Goal: Information Seeking & Learning: Learn about a topic

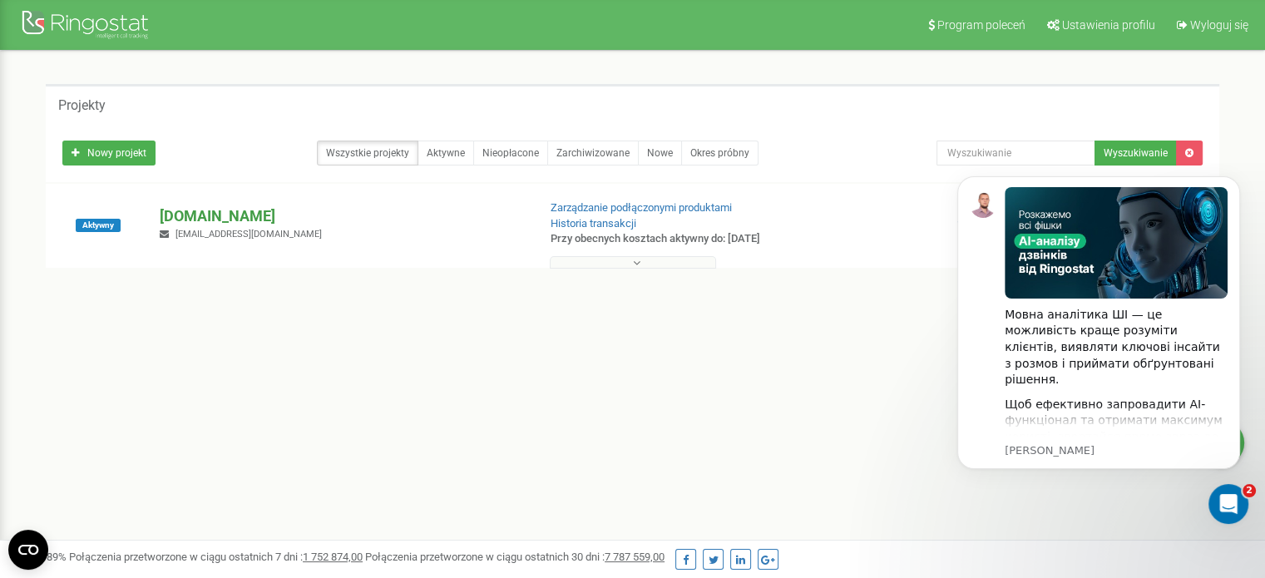
click at [213, 214] on p "[DOMAIN_NAME]" at bounding box center [341, 216] width 363 height 22
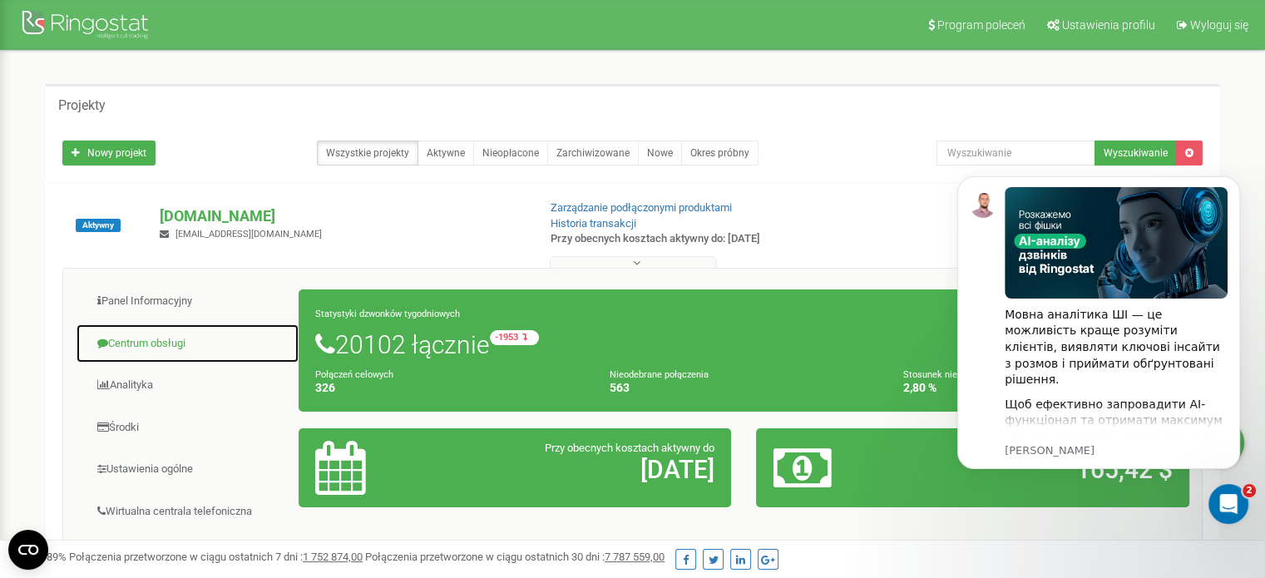
click at [218, 342] on link "Centrum obsługi" at bounding box center [188, 343] width 224 height 41
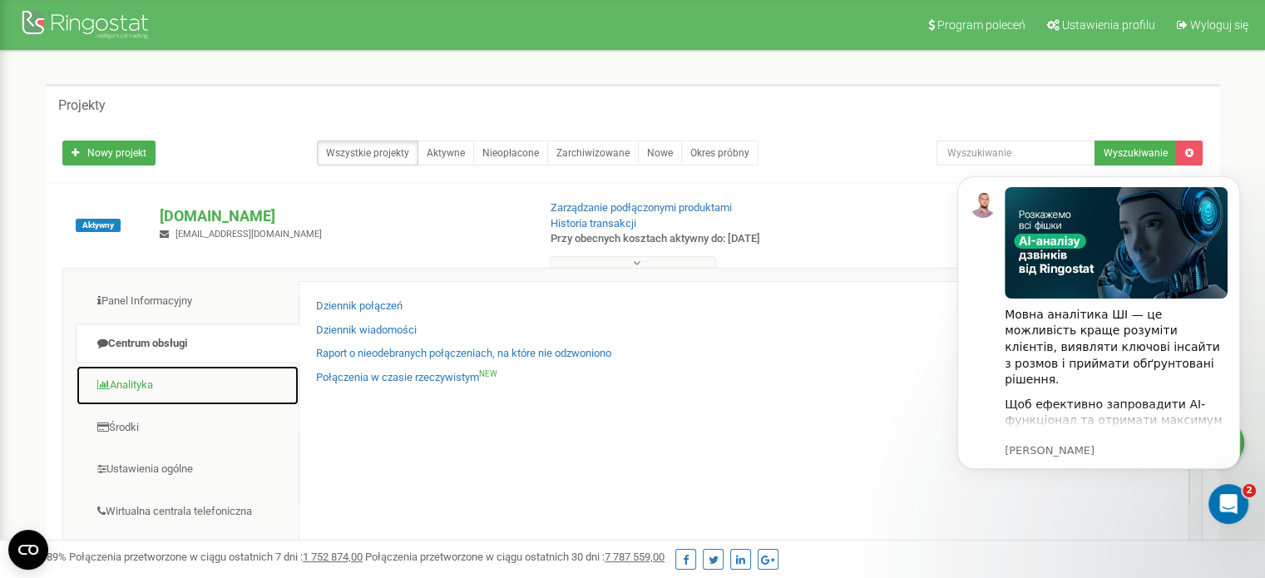
click at [209, 379] on link "Analityka" at bounding box center [188, 385] width 224 height 41
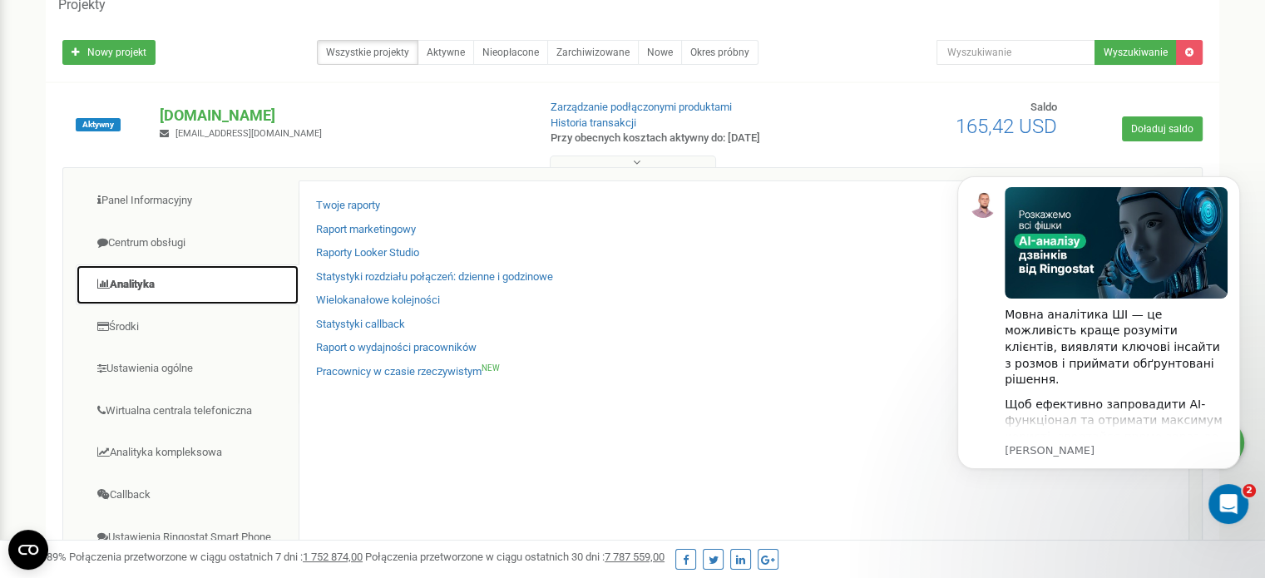
scroll to position [3, 0]
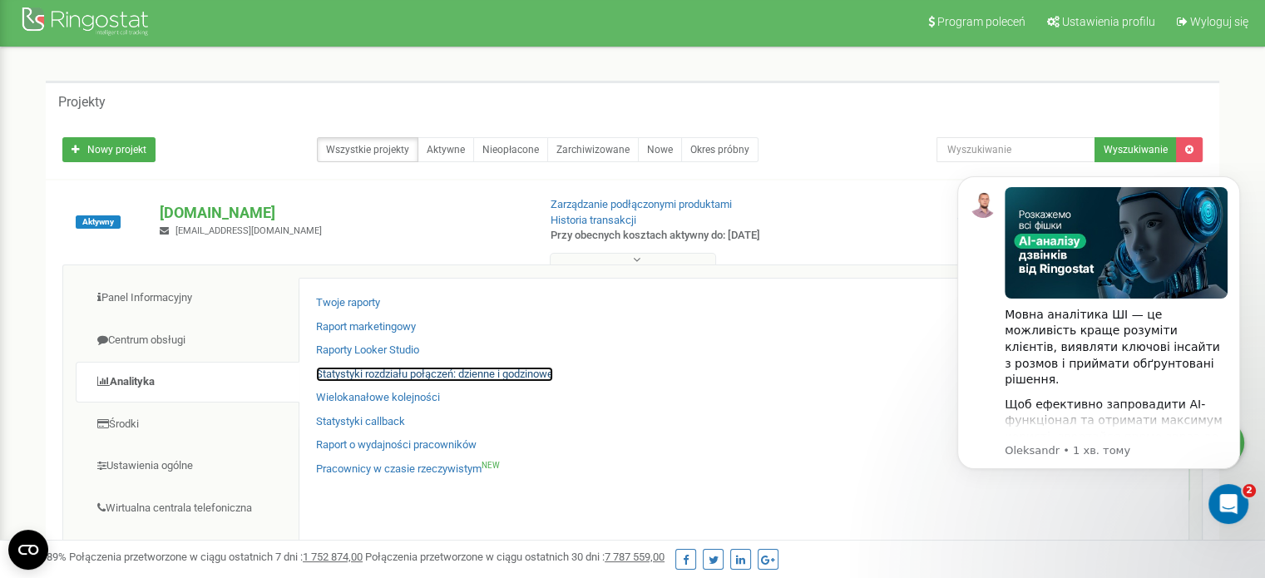
click at [458, 373] on link "Statystyki rozdziału połączeń: dzienne i godzinowe" at bounding box center [434, 375] width 237 height 16
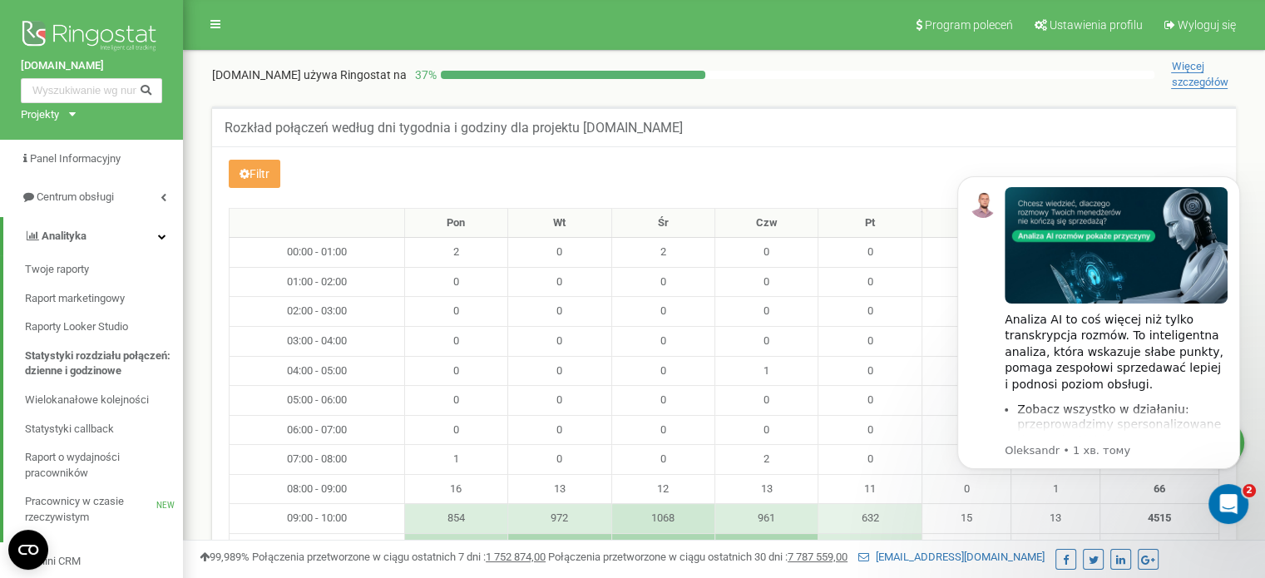
click at [269, 181] on button "Filtr" at bounding box center [255, 174] width 52 height 28
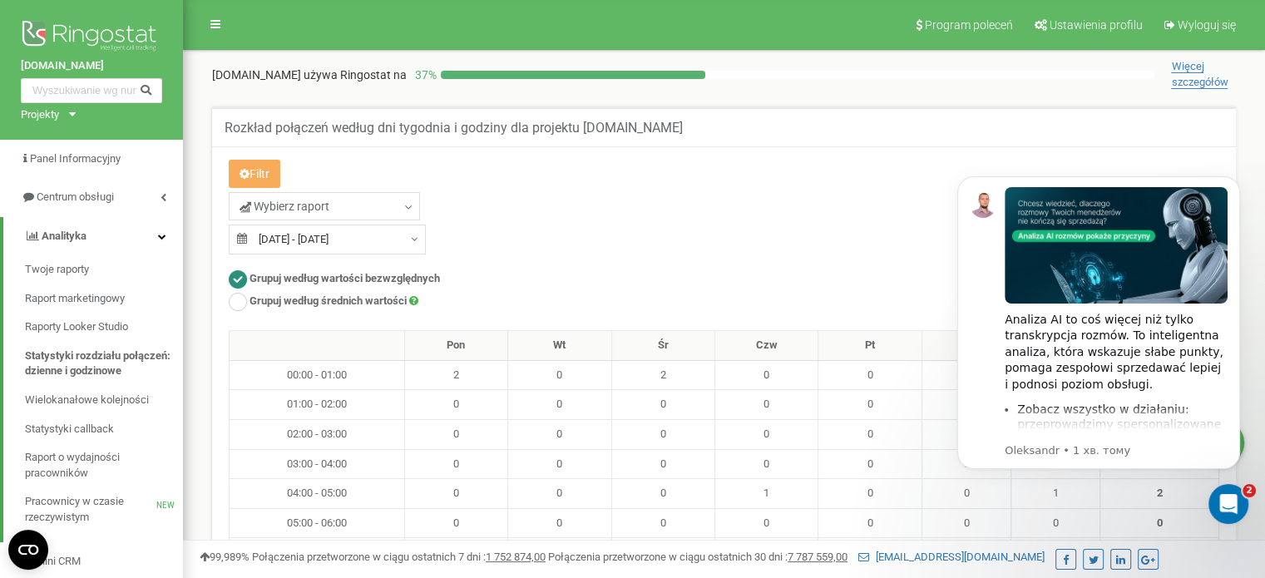
type input "22.07.2025"
type input "21.08.2025"
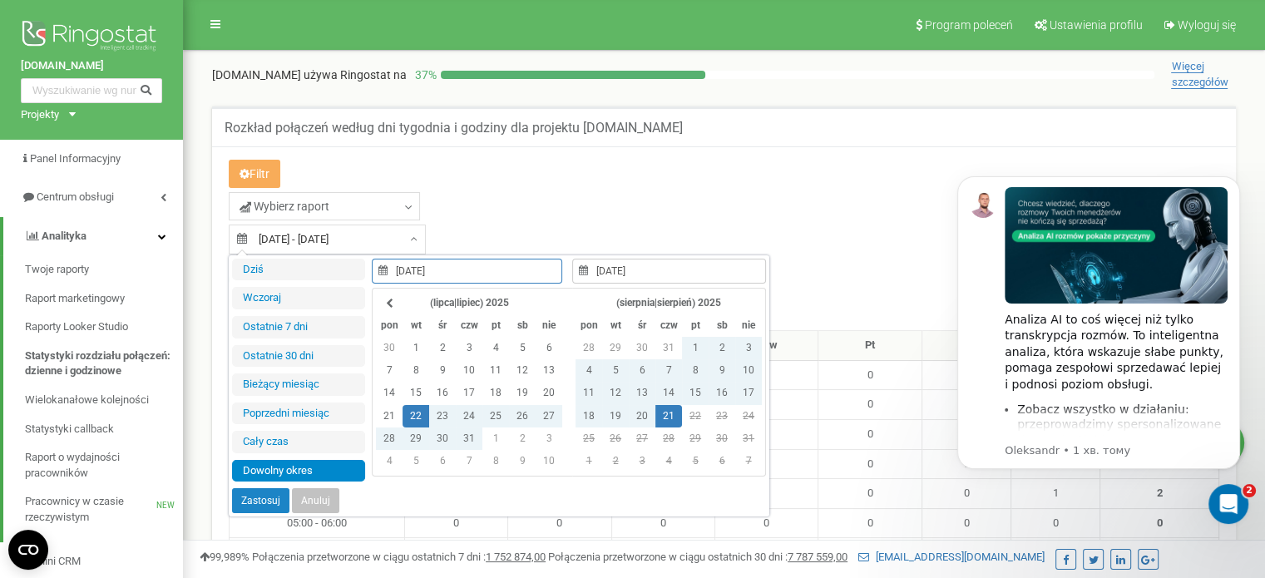
click at [325, 239] on input "22.07.2025 - 21.08.2025" at bounding box center [327, 240] width 197 height 30
type input "20.08.2025"
type input "22.07.2025"
type input "21.08.2025"
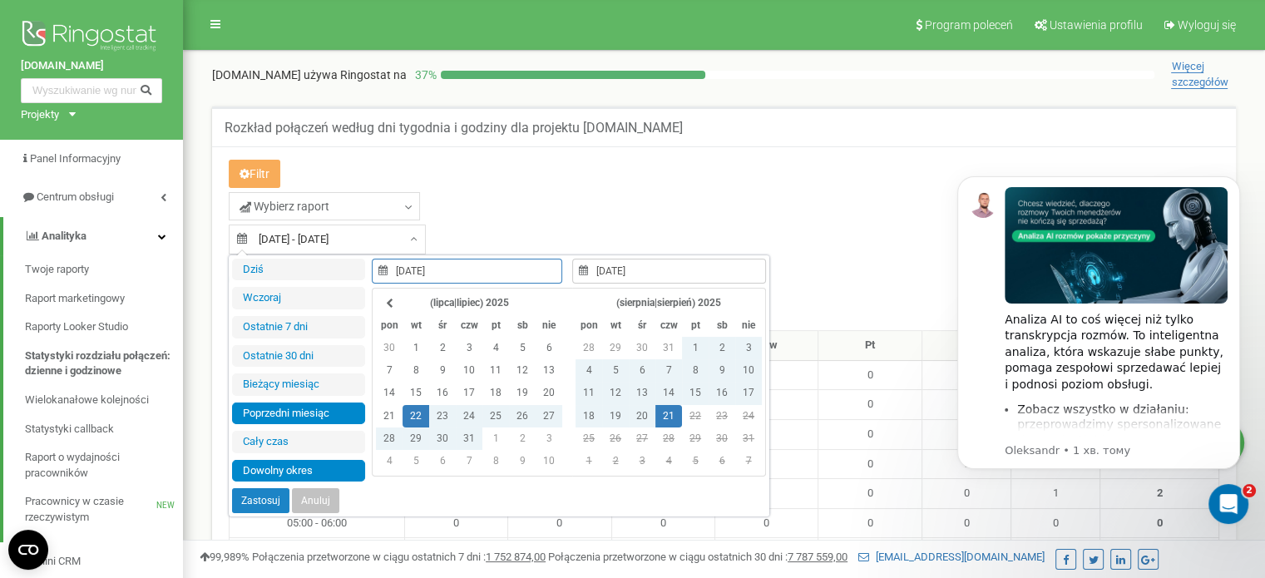
type input "01.07.2025"
type input "31.07.2025"
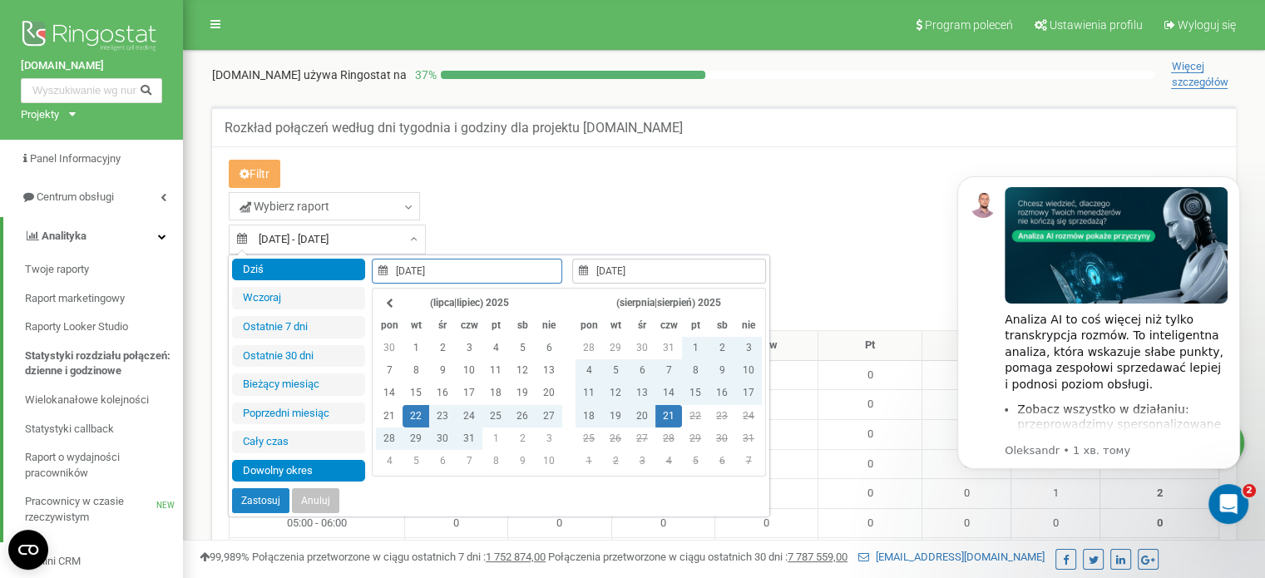
type input "01.08.2025"
type input "21.08.2025"
type input "20.08.2025"
type input "22.07.2025"
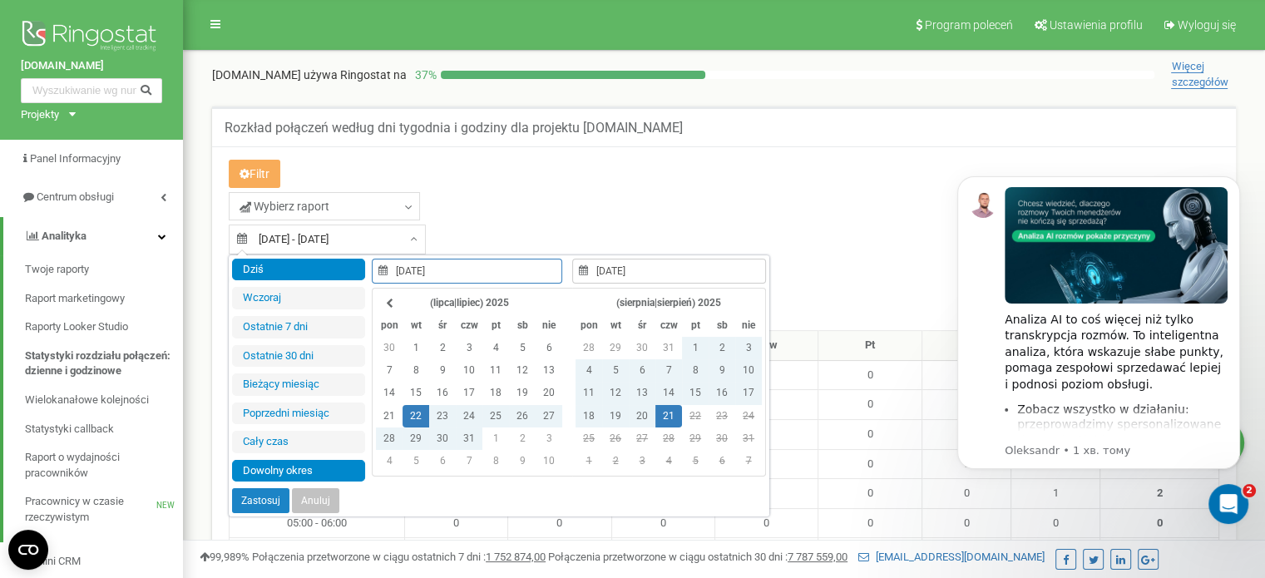
type input "21.08.2025"
type input "22.07.2025"
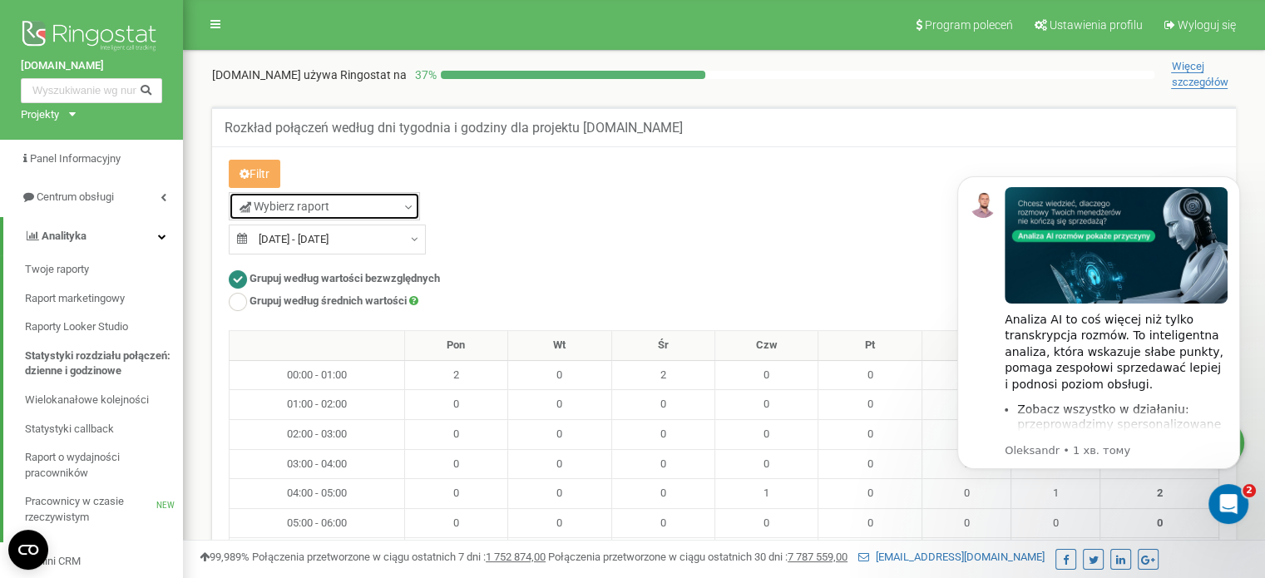
click at [349, 203] on link "Wybierz raport" at bounding box center [324, 206] width 191 height 28
click at [329, 241] on input "text" at bounding box center [324, 243] width 178 height 24
click at [758, 207] on div "Stwórz raport" at bounding box center [978, 208] width 508 height 32
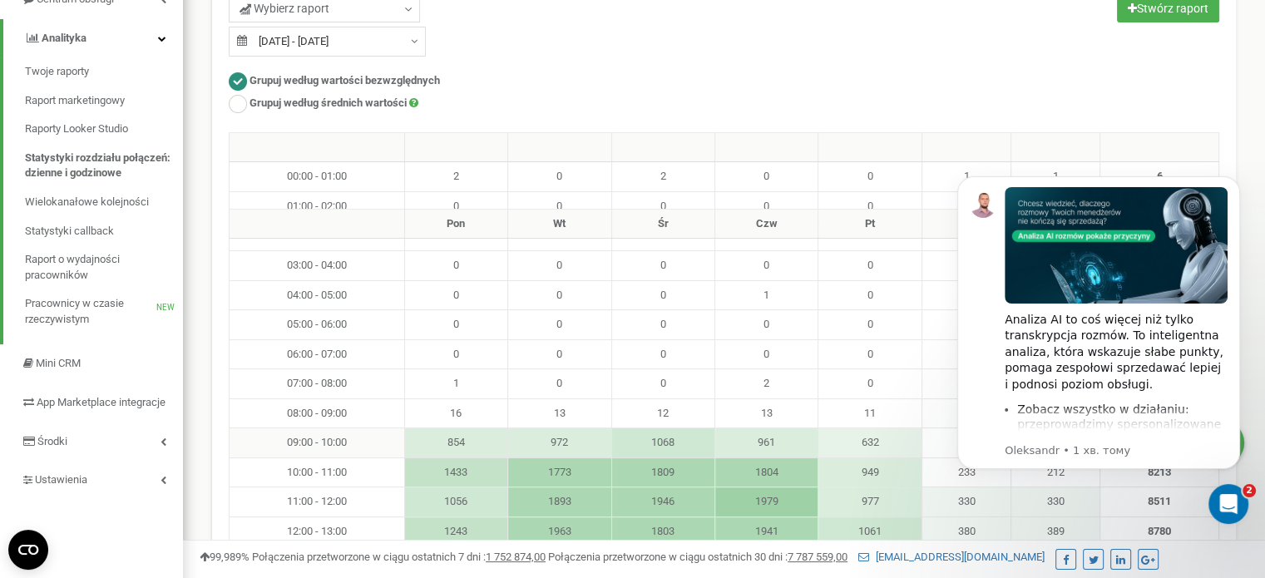
scroll to position [416, 0]
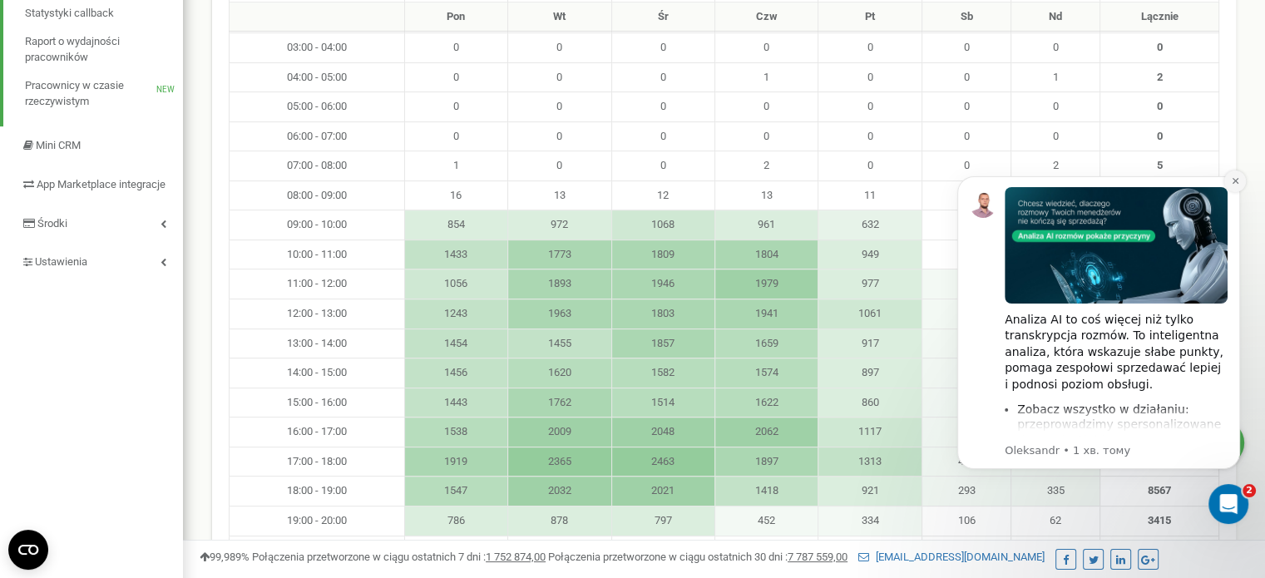
click at [1233, 180] on icon "Dismiss notification" at bounding box center [1235, 180] width 9 height 9
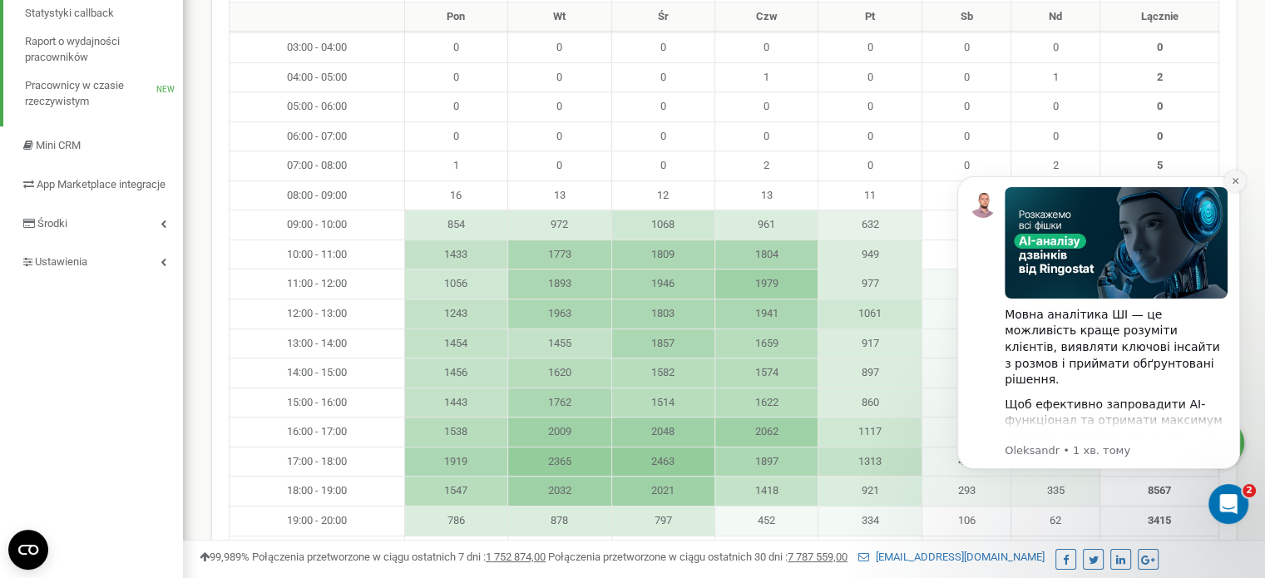
click at [1234, 176] on icon "Dismiss notification" at bounding box center [1235, 180] width 9 height 9
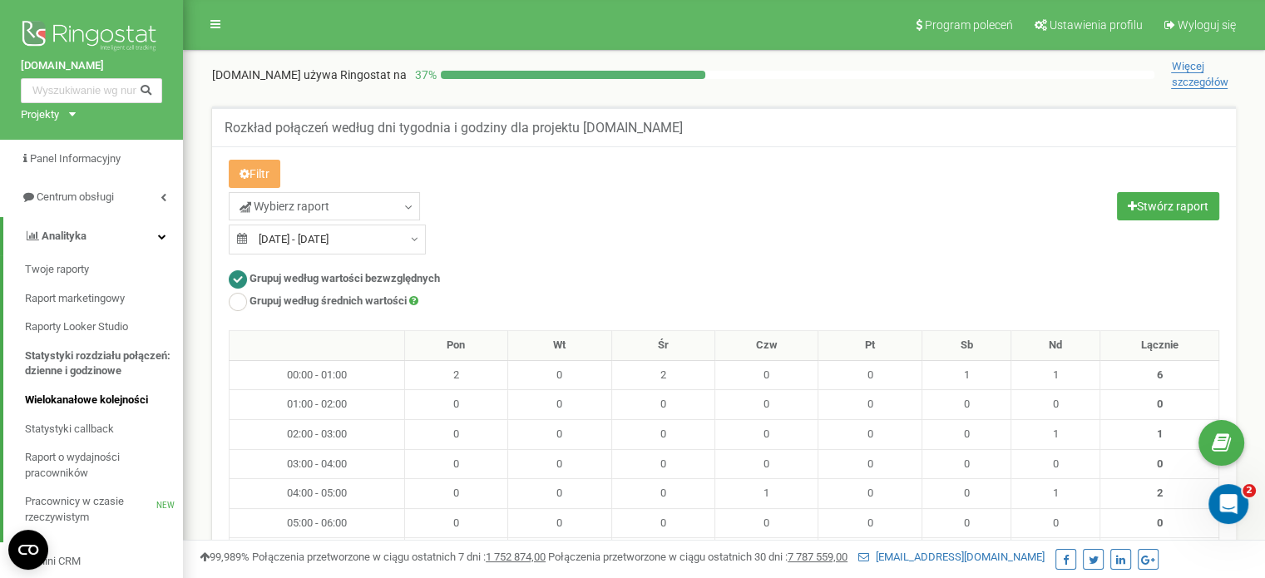
scroll to position [249, 0]
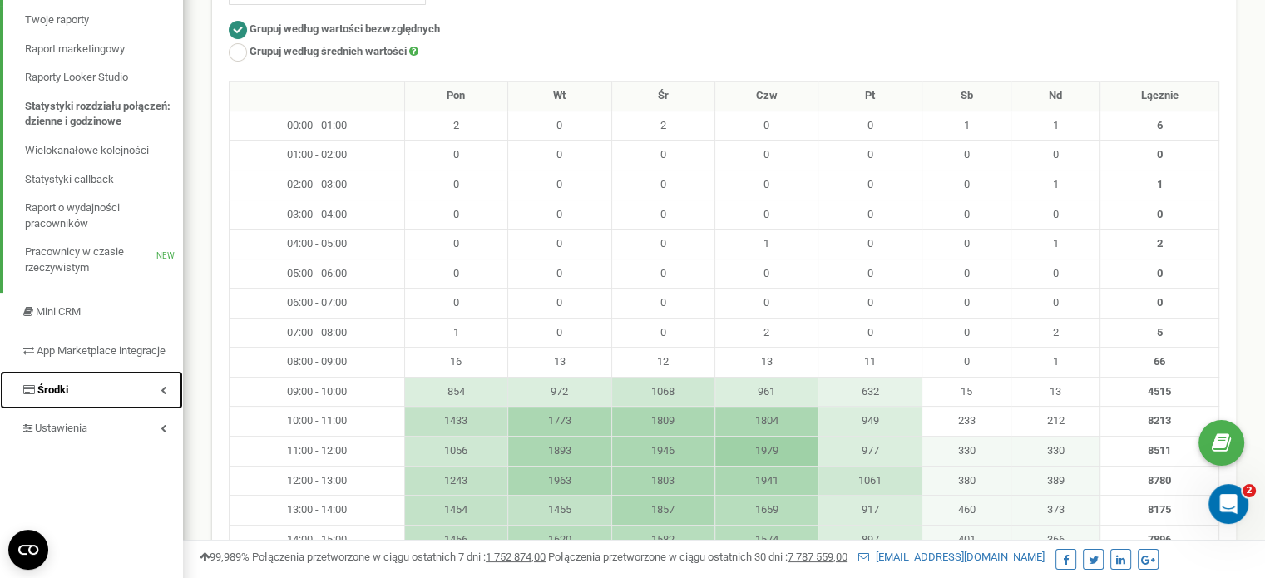
click at [48, 396] on span "Środki" at bounding box center [52, 389] width 31 height 12
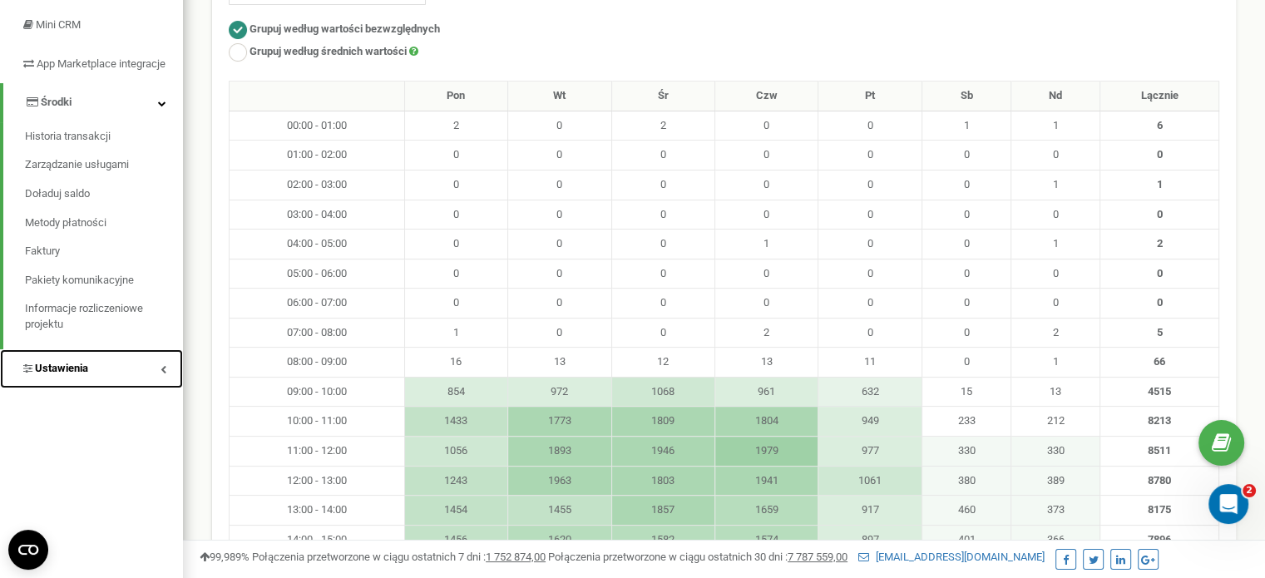
click at [55, 388] on link "Ustawienia" at bounding box center [91, 368] width 183 height 39
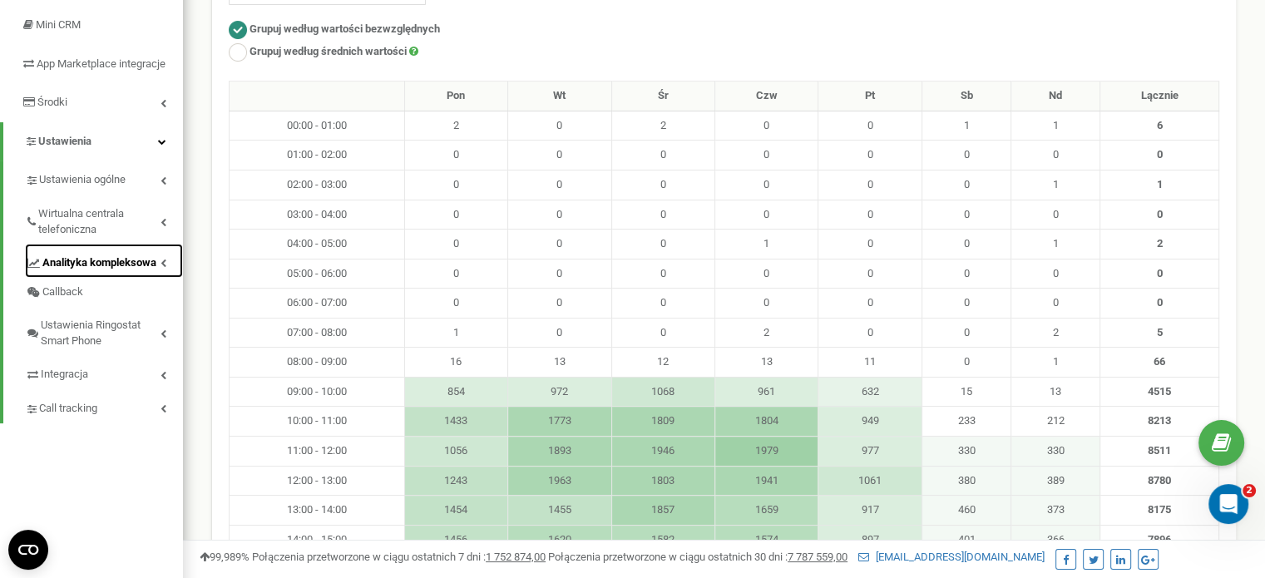
click at [77, 271] on span "Analityka kompleksowa" at bounding box center [99, 263] width 114 height 16
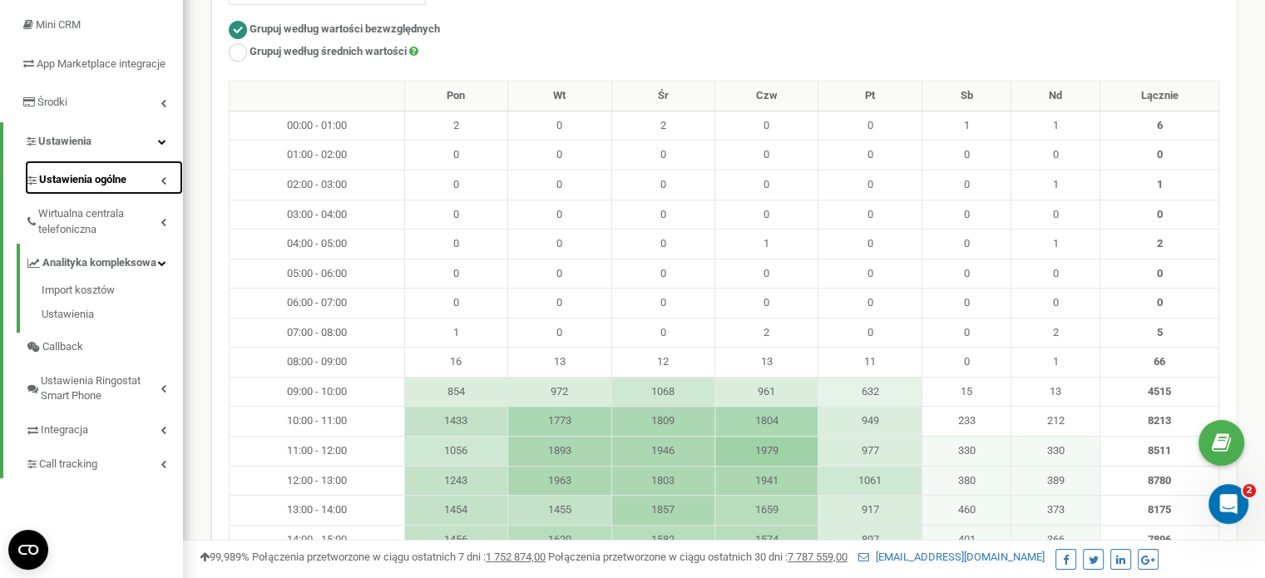
click at [93, 188] on span "Ustawienia ogólne" at bounding box center [82, 180] width 87 height 16
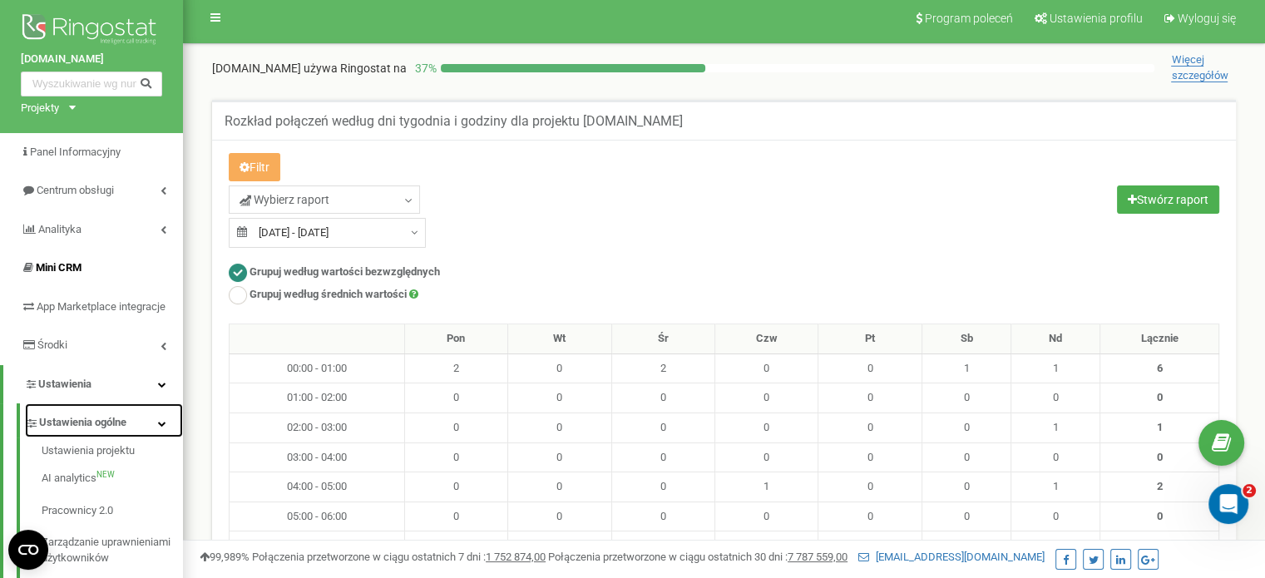
scroll to position [0, 0]
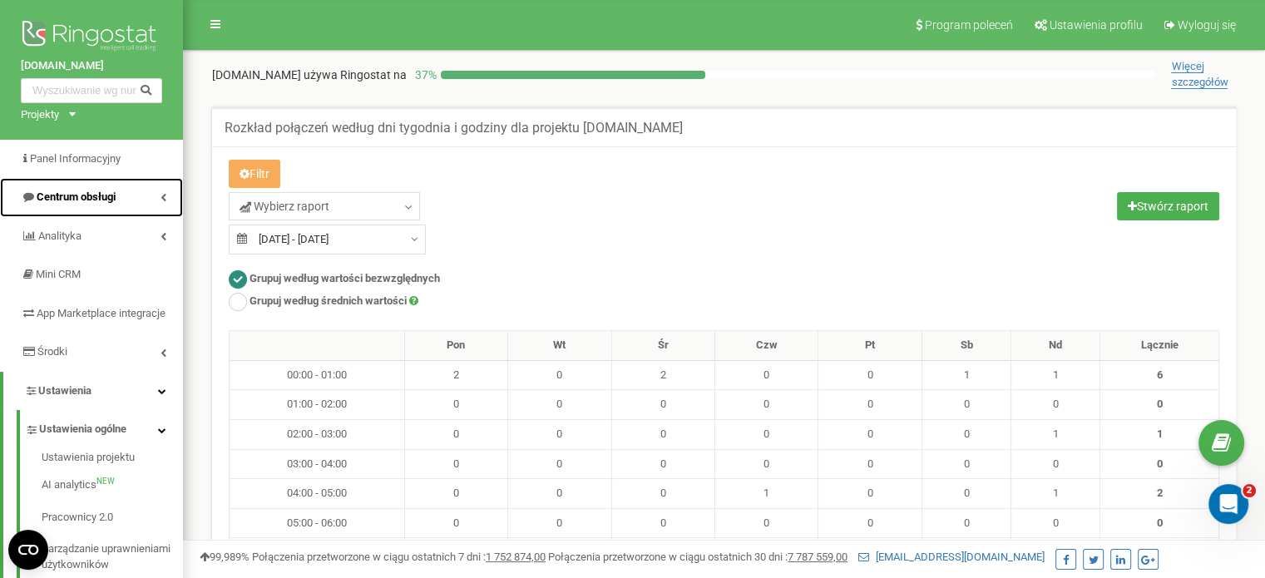
click at [89, 205] on span "Centrum obsługi" at bounding box center [68, 198] width 95 height 16
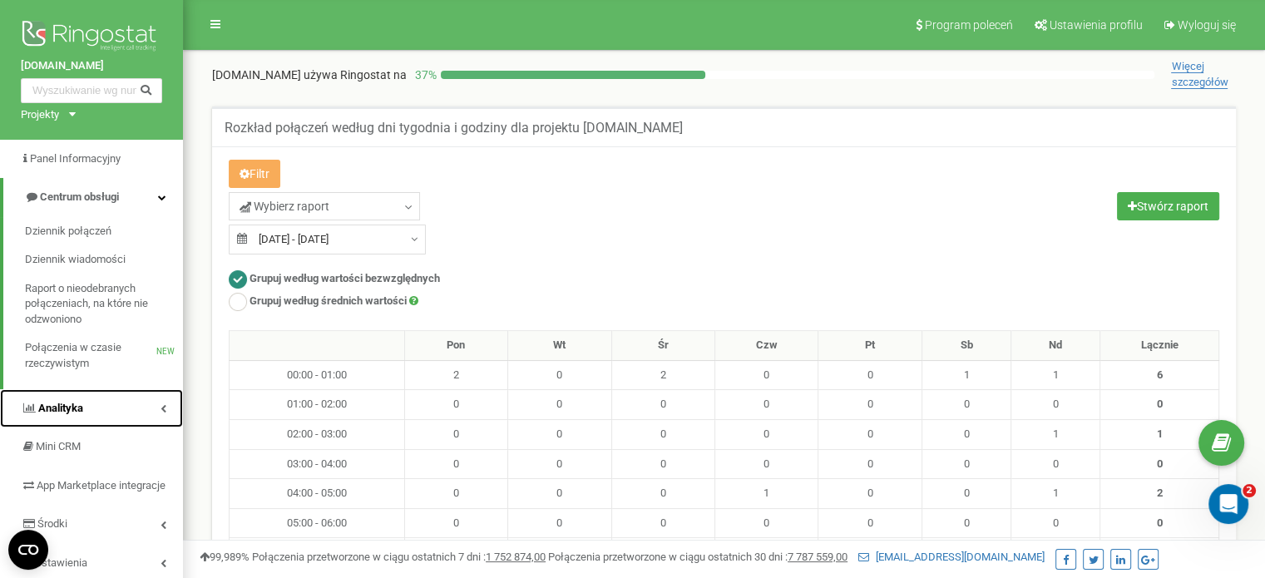
click at [66, 407] on span "Analityka" at bounding box center [60, 408] width 45 height 12
